Goal: Navigation & Orientation: Find specific page/section

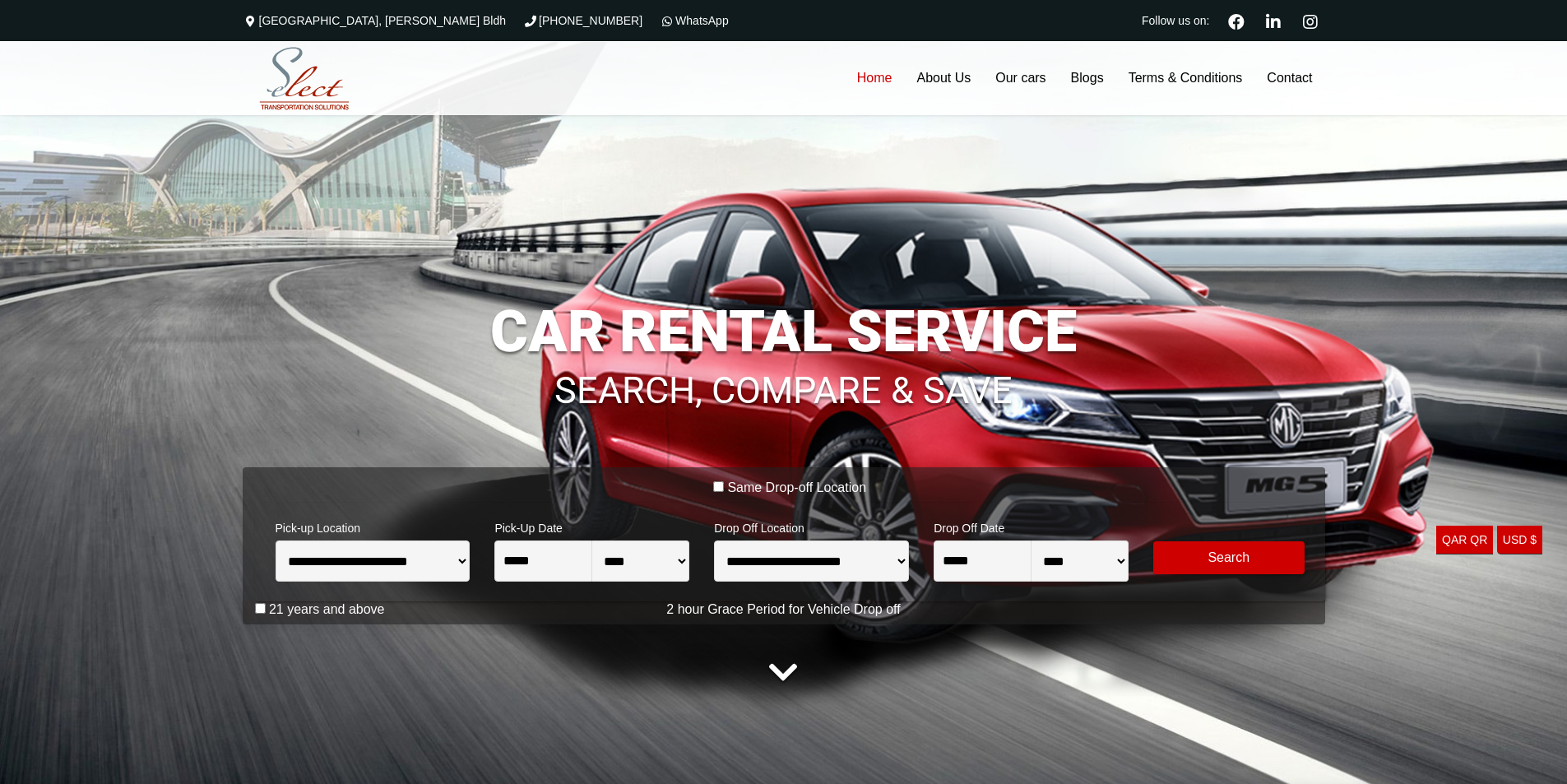
click at [1516, 547] on link "USD $ Europian Euro" at bounding box center [1519, 539] width 45 height 29
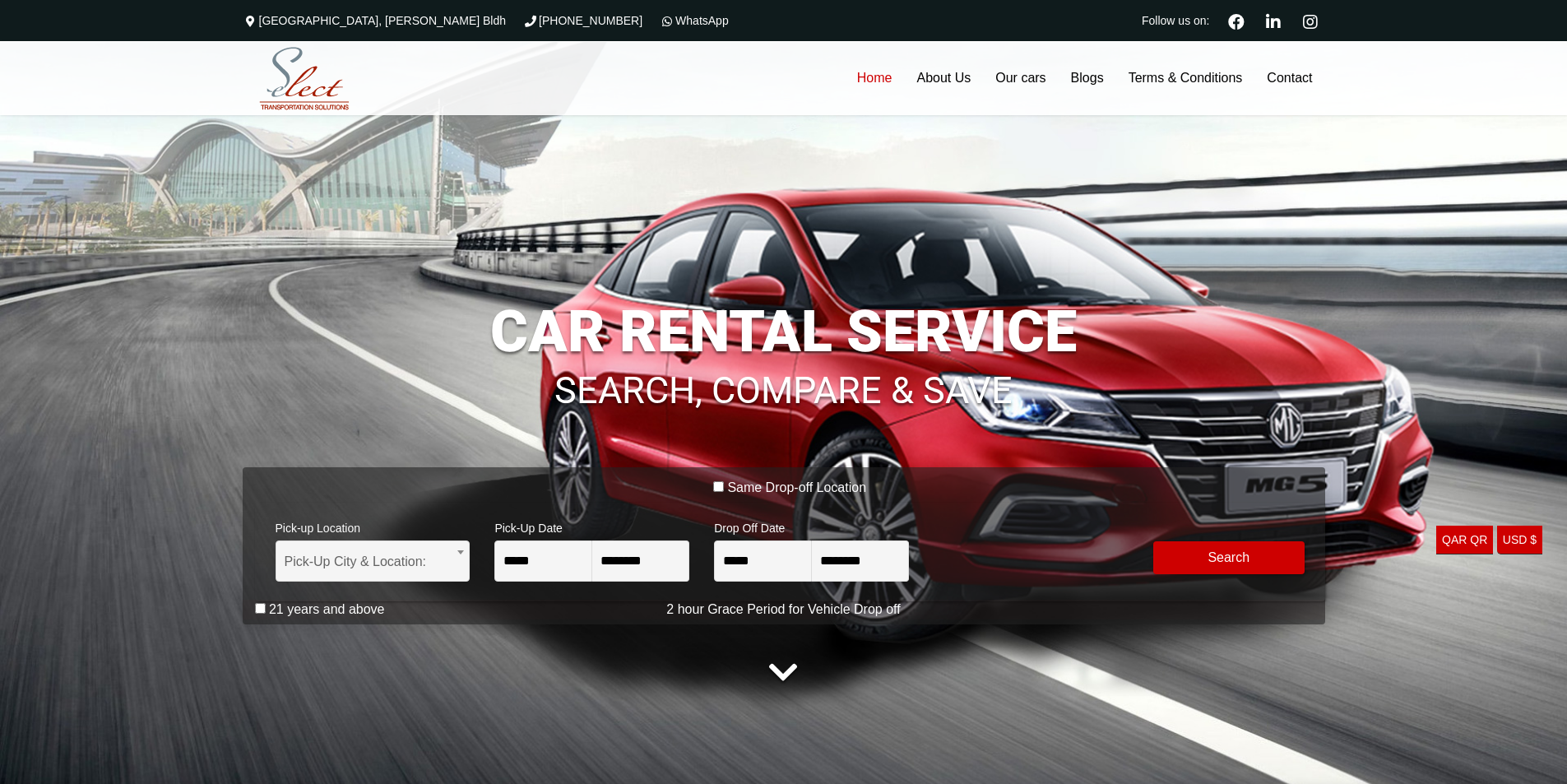
click at [1462, 540] on link "QAR QR USA dollar" at bounding box center [1465, 539] width 56 height 29
click at [1513, 542] on link "USD $ Europian Euro" at bounding box center [1519, 539] width 45 height 29
